Goal: Submit feedback/report problem

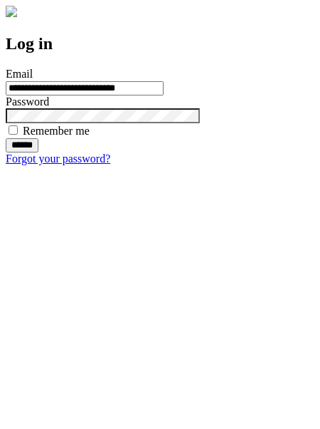
click at [38, 152] on input "******" at bounding box center [22, 145] width 33 height 14
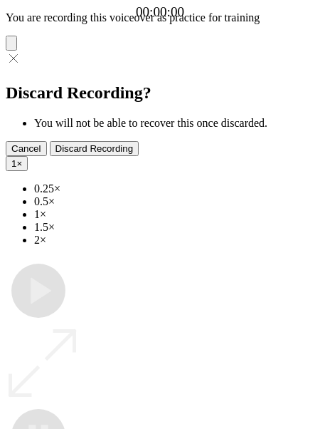
type input "**********"
